Goal: Information Seeking & Learning: Find specific fact

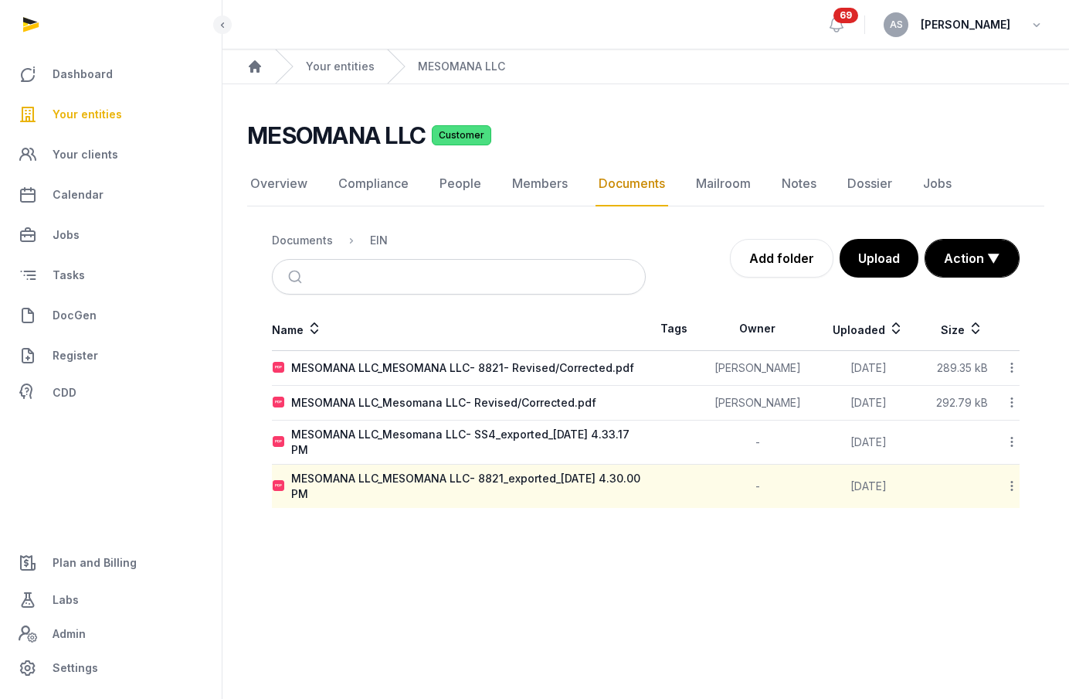
click at [117, 110] on link "Your entities" at bounding box center [110, 114] width 197 height 37
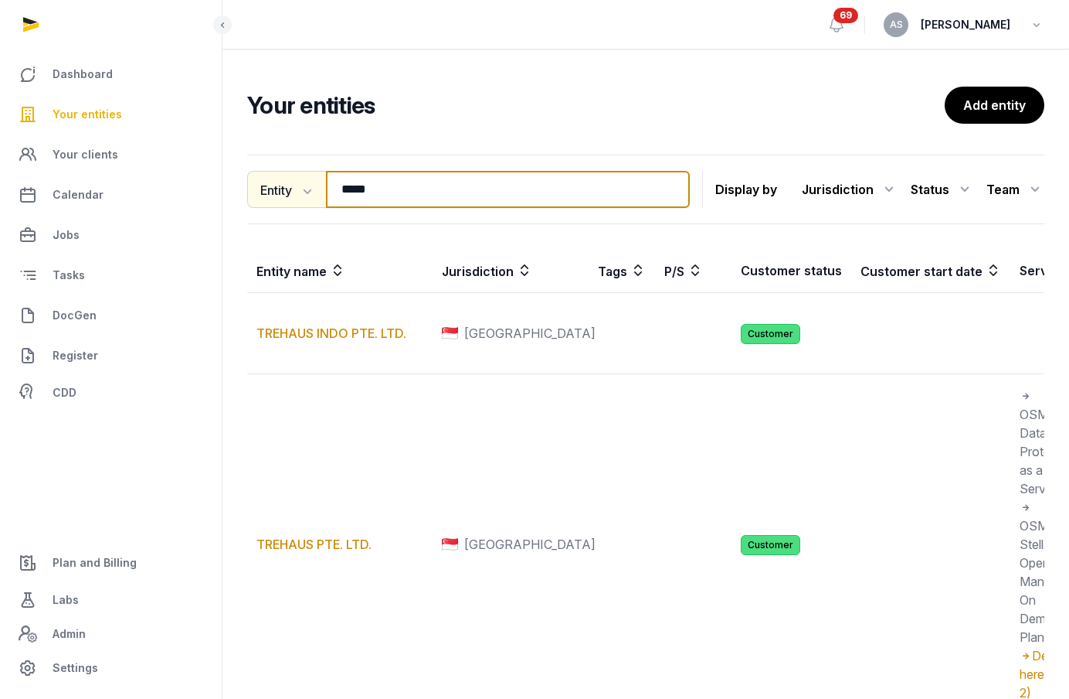
drag, startPoint x: 429, startPoint y: 197, endPoint x: 273, endPoint y: 195, distance: 156.1
click at [273, 196] on div "Entity Entity People Tags Services ***** Search" at bounding box center [468, 189] width 443 height 37
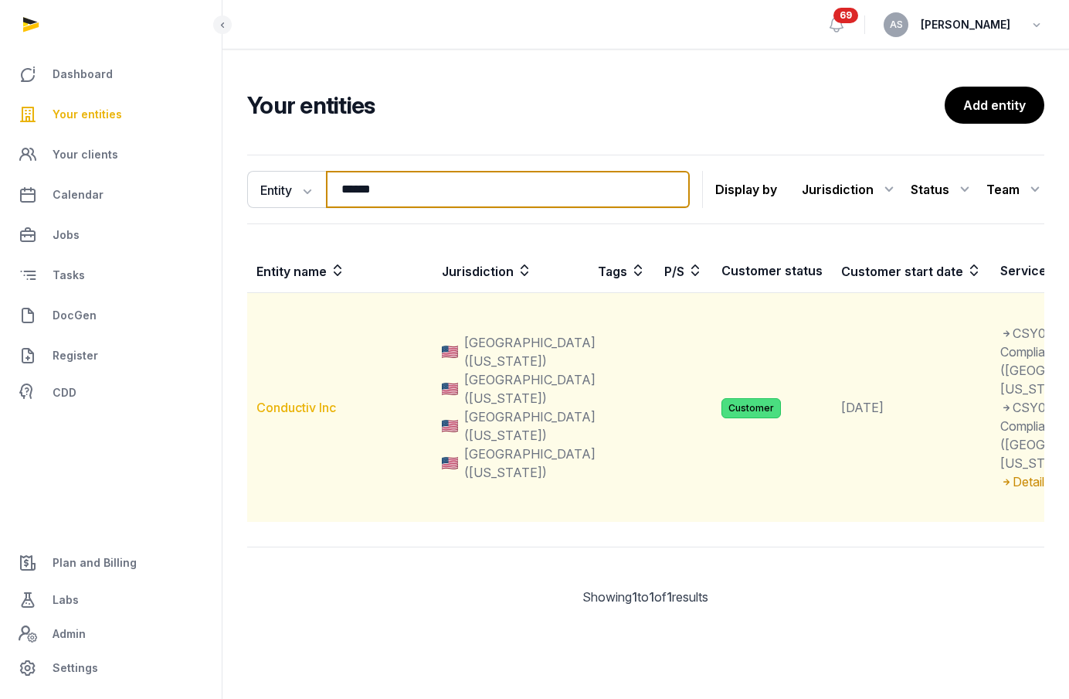
type input "******"
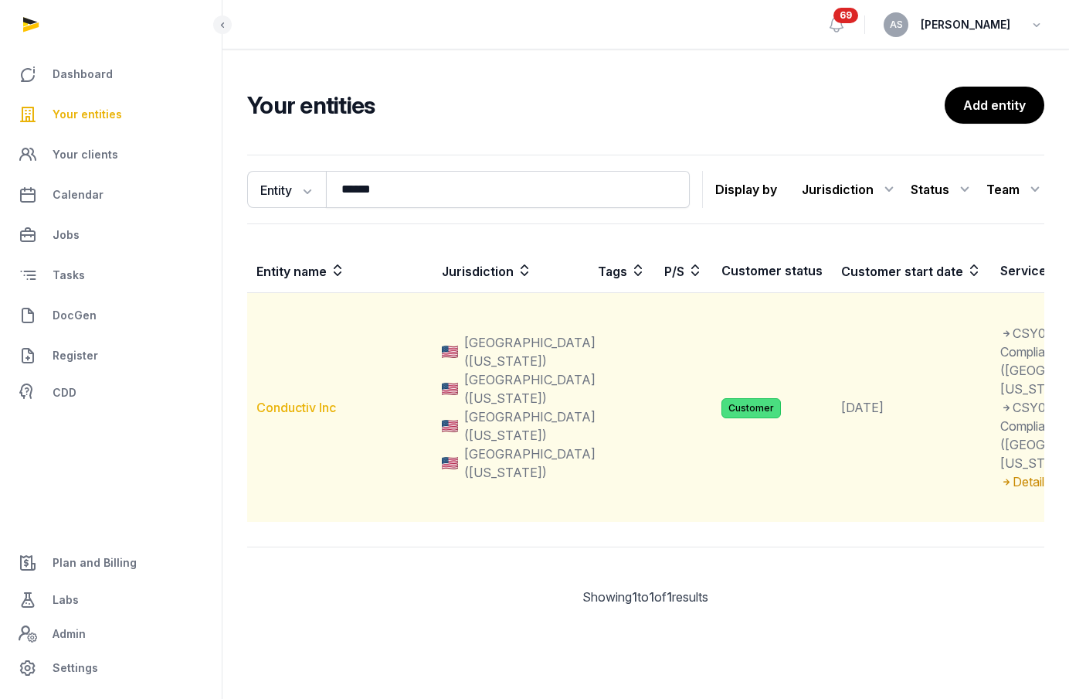
click at [278, 415] on link "Conductiv Inc" at bounding box center [297, 406] width 80 height 15
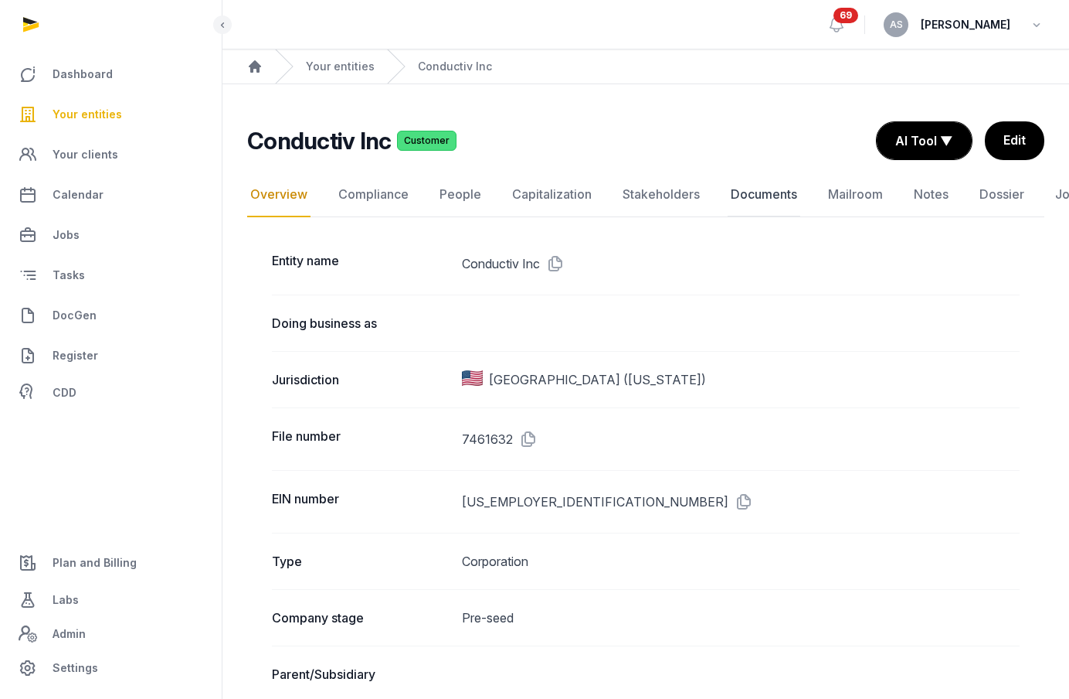
click at [757, 199] on link "Documents" at bounding box center [764, 194] width 73 height 45
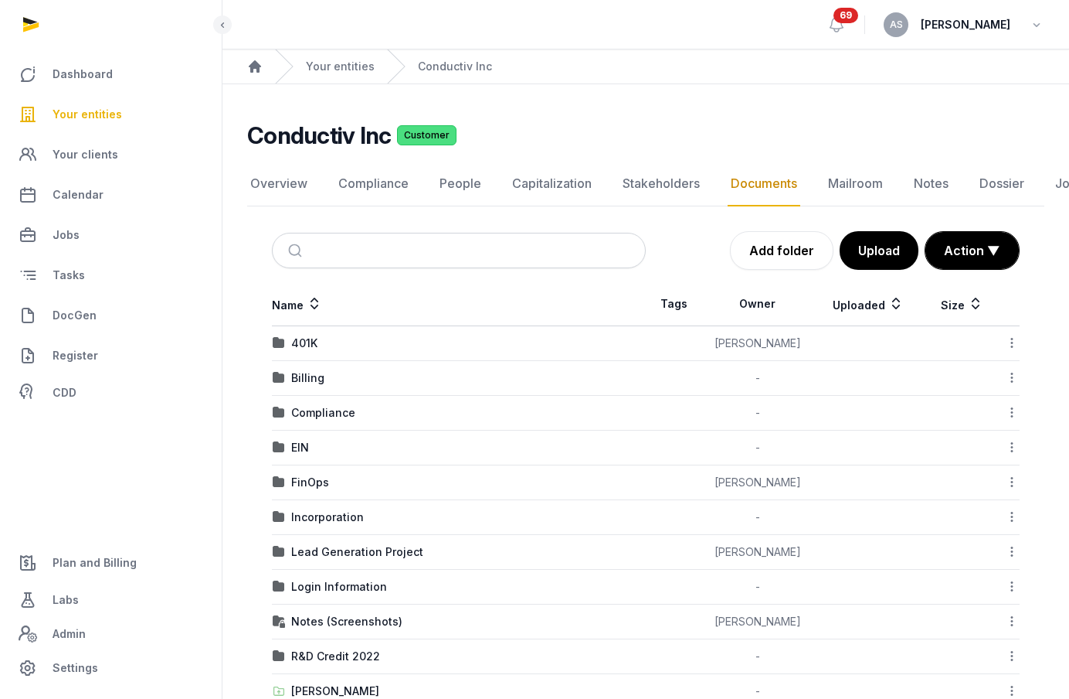
scroll to position [75, 0]
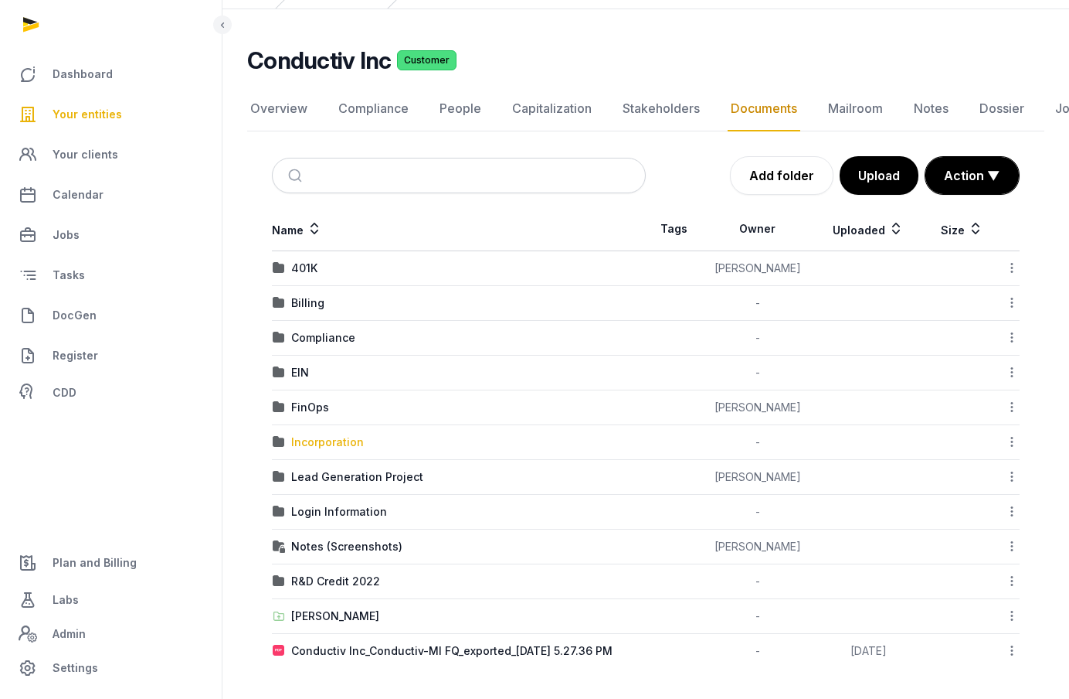
click at [344, 436] on div "Incorporation" at bounding box center [327, 441] width 73 height 15
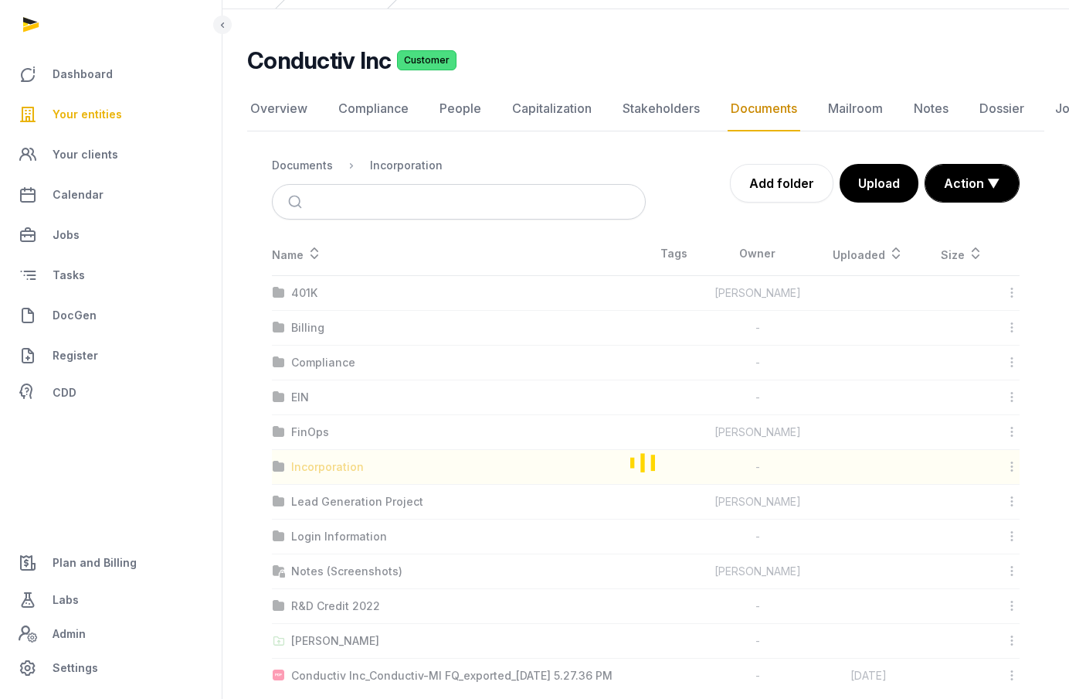
scroll to position [0, 0]
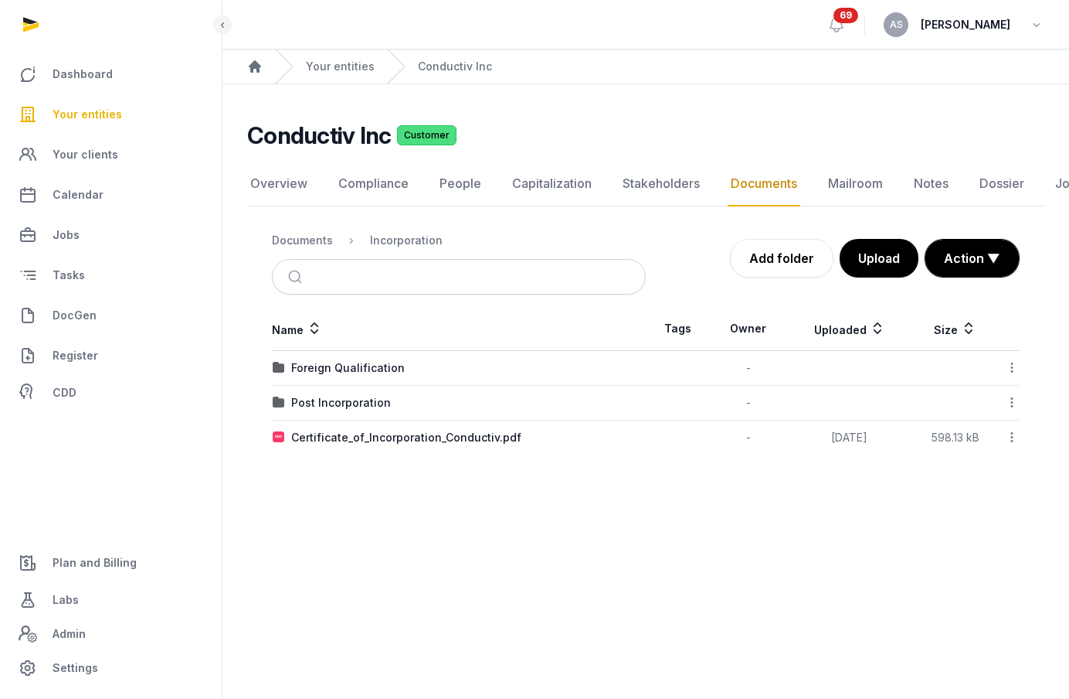
click at [360, 359] on td "Foreign Qualification" at bounding box center [459, 368] width 374 height 35
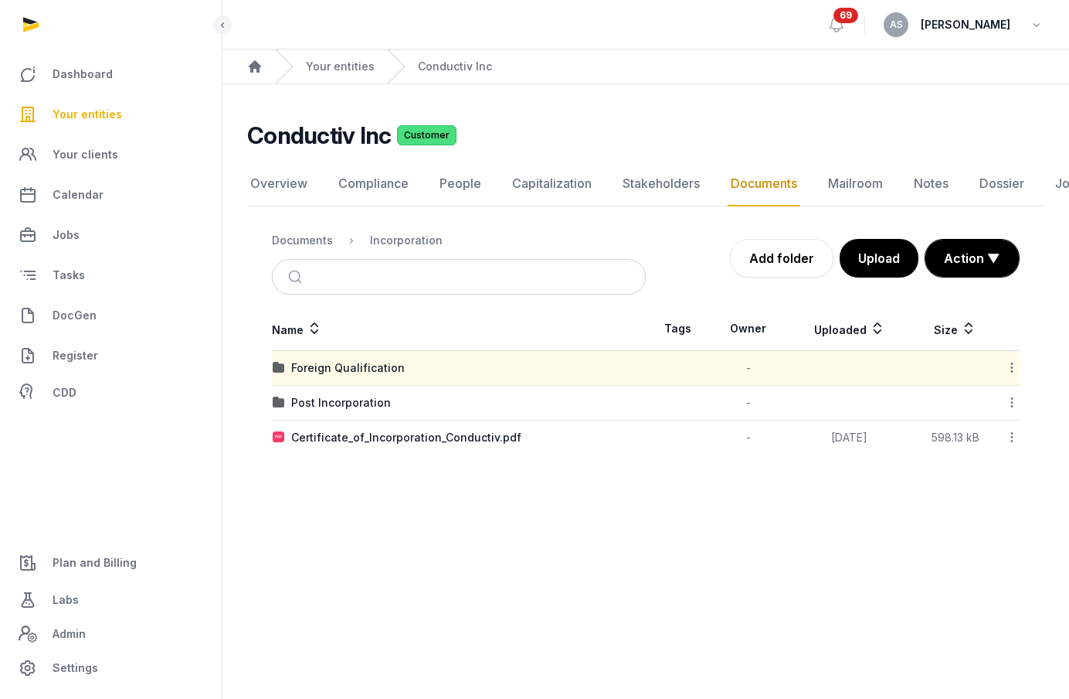
click at [358, 376] on td "Foreign Qualification" at bounding box center [459, 368] width 374 height 35
click at [361, 371] on div "Foreign Qualification" at bounding box center [348, 367] width 114 height 15
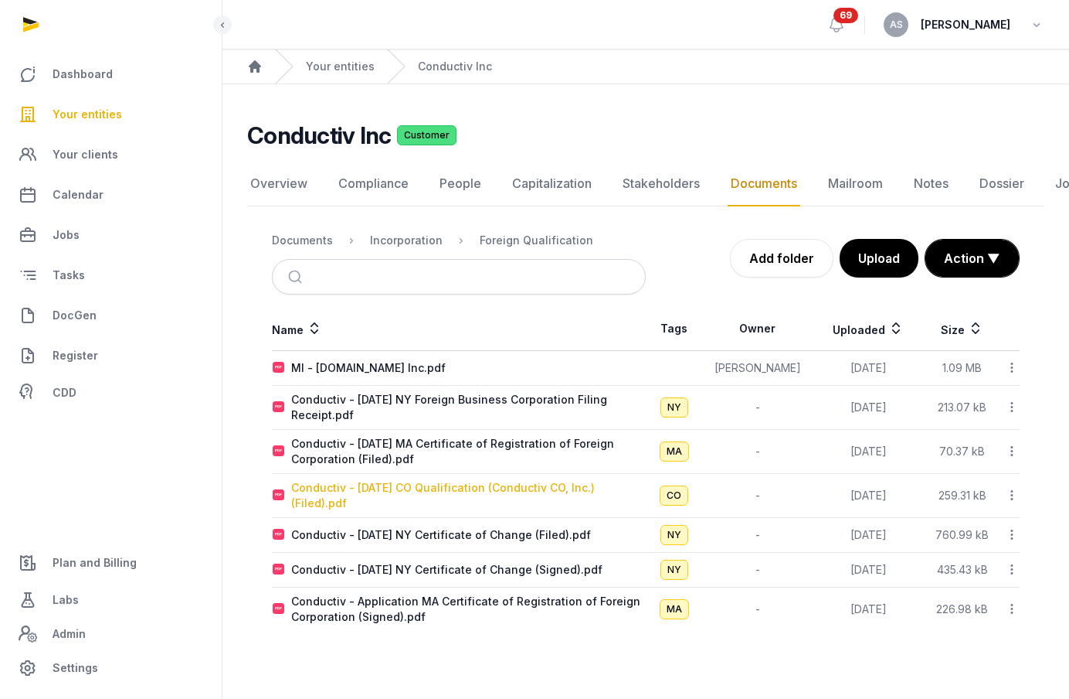
click at [450, 489] on div "Conductiv - [DATE] CO Qualification (Conductiv CO, Inc.)(Filed).pdf" at bounding box center [468, 495] width 354 height 31
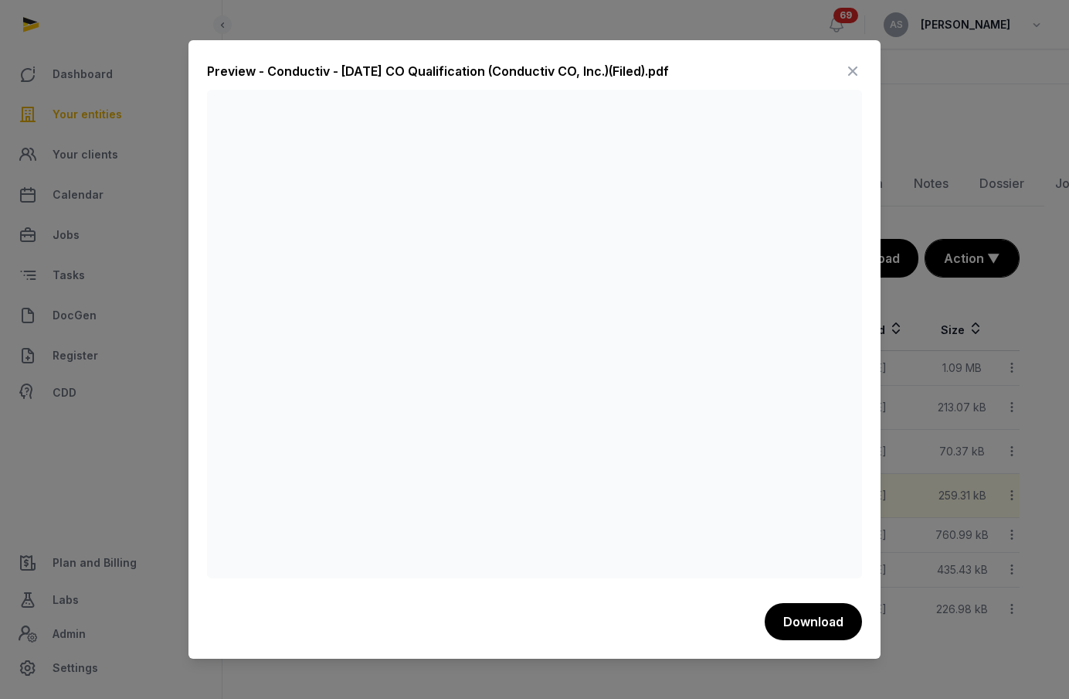
click at [855, 67] on icon at bounding box center [853, 71] width 19 height 25
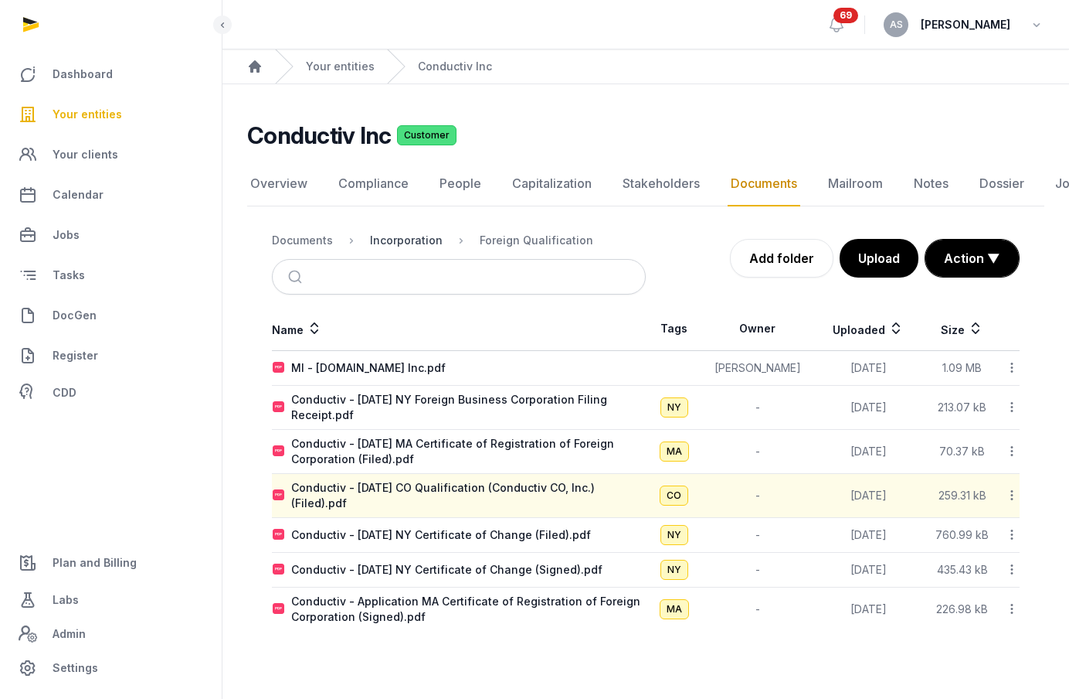
click at [422, 240] on div "Incorporation" at bounding box center [406, 240] width 73 height 15
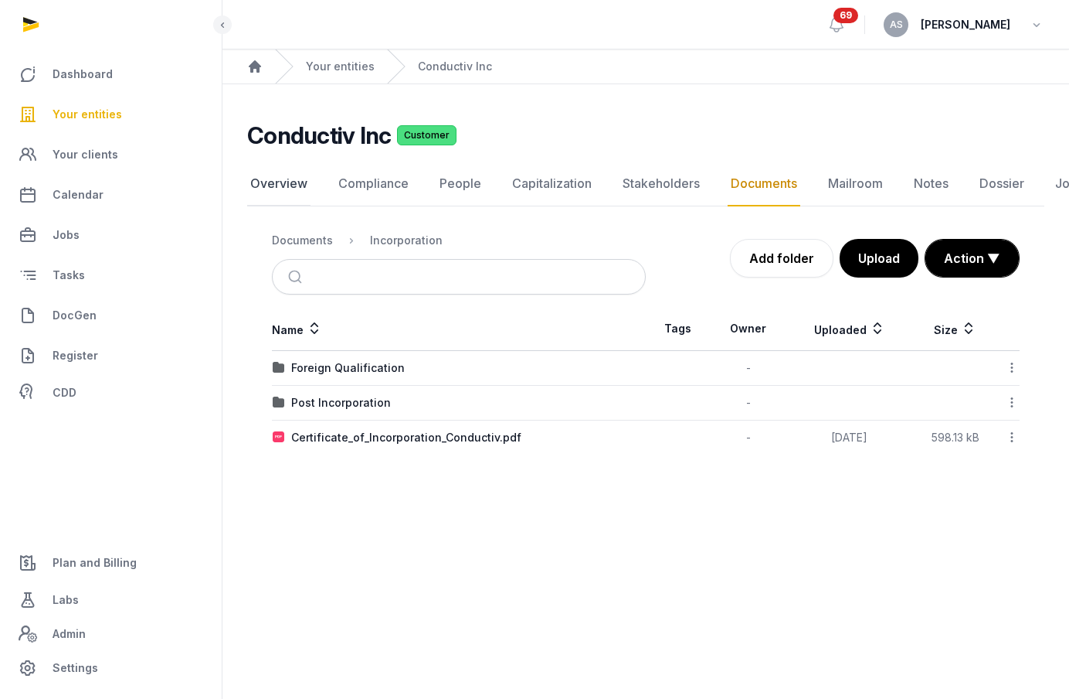
click at [275, 201] on link "Overview" at bounding box center [278, 183] width 63 height 45
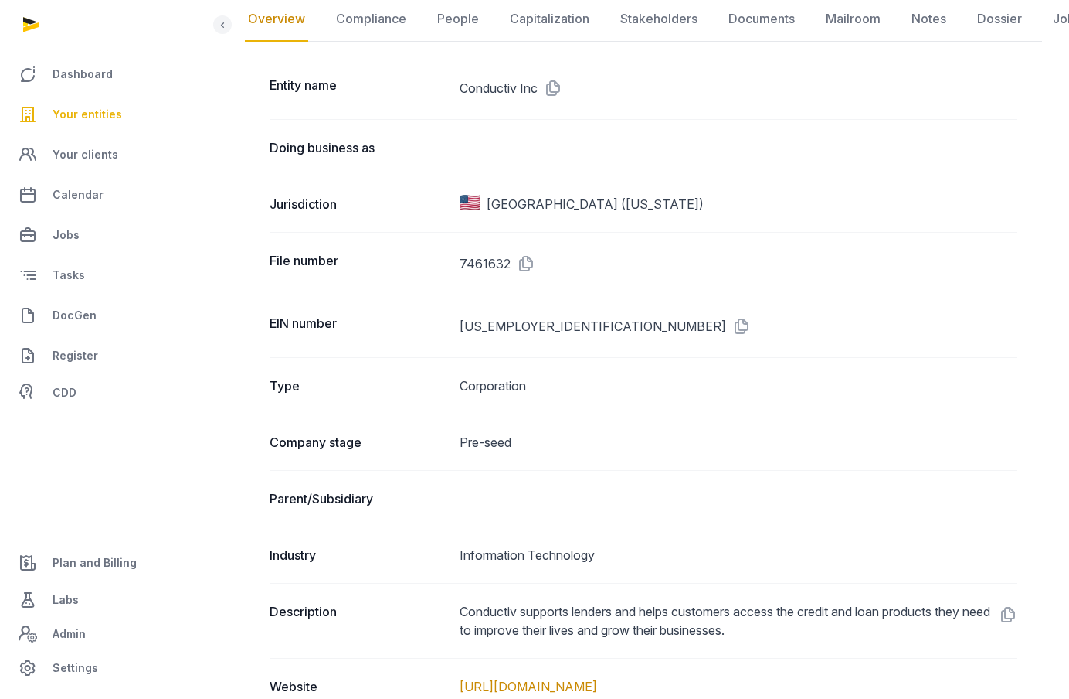
scroll to position [175, 0]
